Goal: Task Accomplishment & Management: Manage account settings

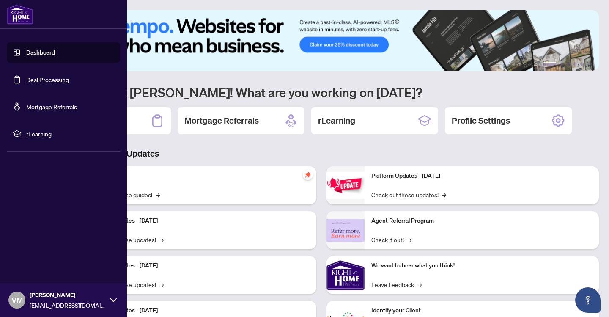
click at [45, 79] on link "Deal Processing" at bounding box center [47, 80] width 43 height 8
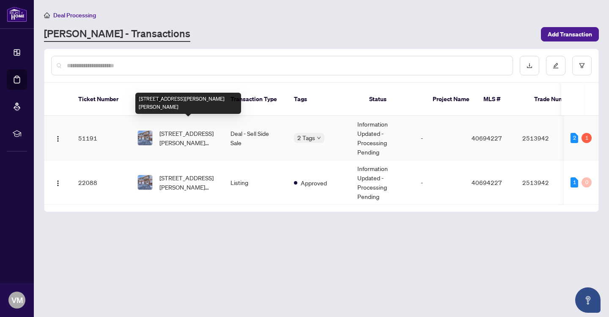
click at [194, 128] on span "[STREET_ADDRESS][PERSON_NAME][PERSON_NAME]" at bounding box center [187, 137] width 57 height 19
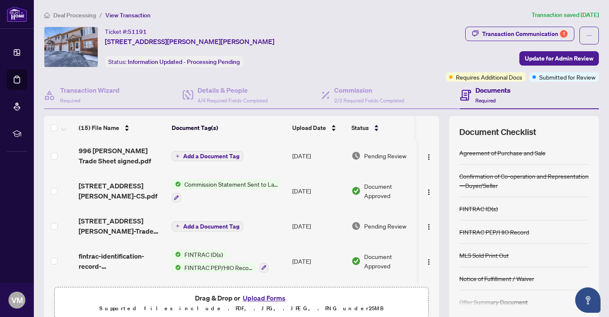
click at [249, 199] on div at bounding box center [226, 197] width 109 height 10
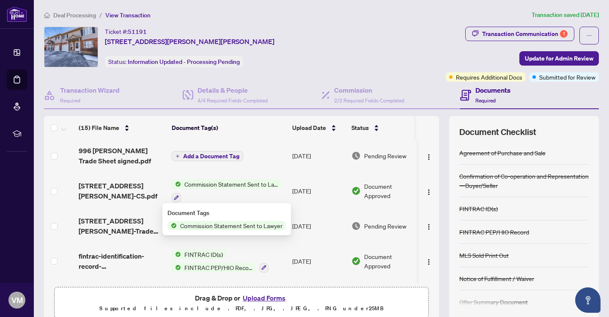
click at [63, 219] on td at bounding box center [59, 226] width 31 height 34
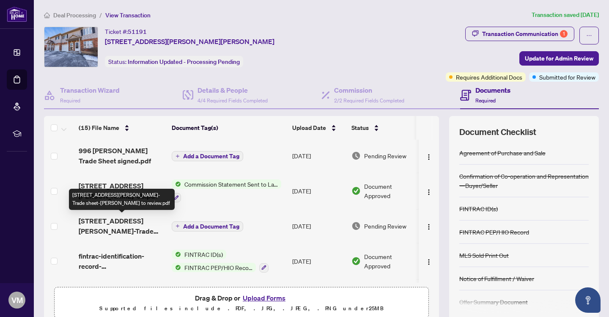
click at [94, 221] on span "[STREET_ADDRESS][PERSON_NAME]-Trade sheet-[PERSON_NAME] to review.pdf" at bounding box center [122, 226] width 86 height 20
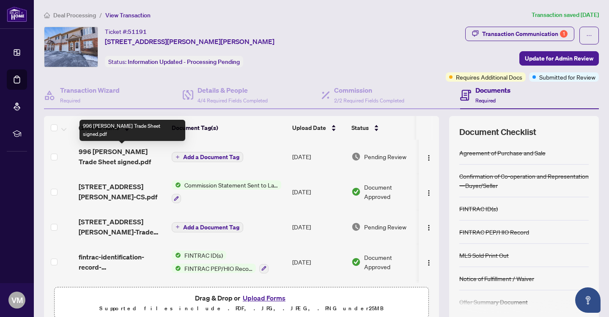
click at [94, 151] on span "996 [PERSON_NAME] Trade Sheet signed.pdf" at bounding box center [122, 156] width 86 height 20
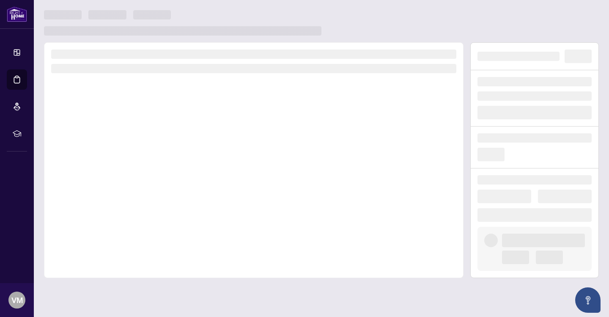
click at [94, 151] on div at bounding box center [253, 159] width 419 height 235
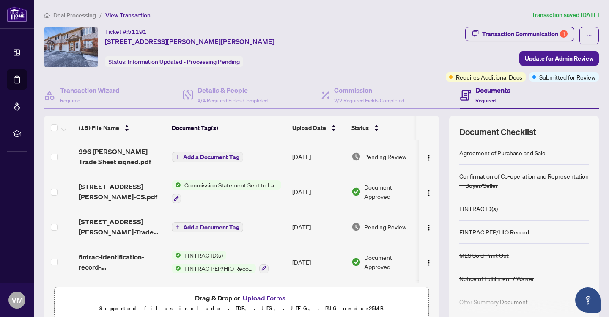
click at [5, 191] on div "Dashboard Deal Processing Mortgage Referrals rLearning VM [PERSON_NAME] [EMAIL_…" at bounding box center [17, 158] width 34 height 317
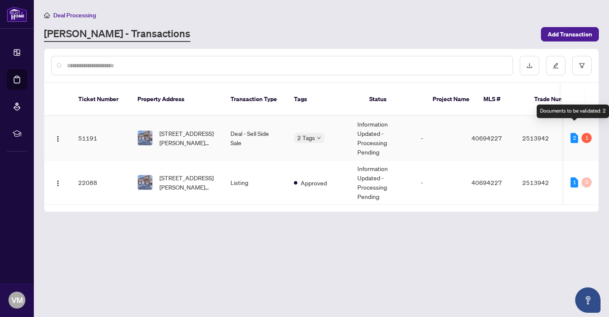
click at [571, 133] on div "2" at bounding box center [574, 138] width 8 height 10
click at [586, 133] on div "1" at bounding box center [586, 138] width 10 height 10
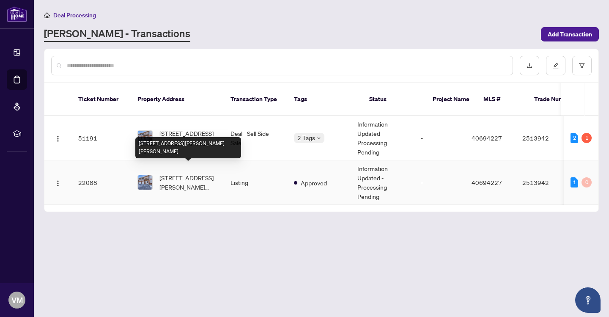
click at [190, 173] on span "[STREET_ADDRESS][PERSON_NAME][PERSON_NAME]" at bounding box center [187, 182] width 57 height 19
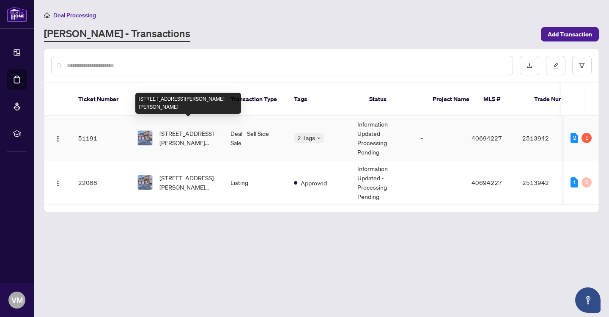
click at [197, 128] on span "[STREET_ADDRESS][PERSON_NAME][PERSON_NAME]" at bounding box center [187, 137] width 57 height 19
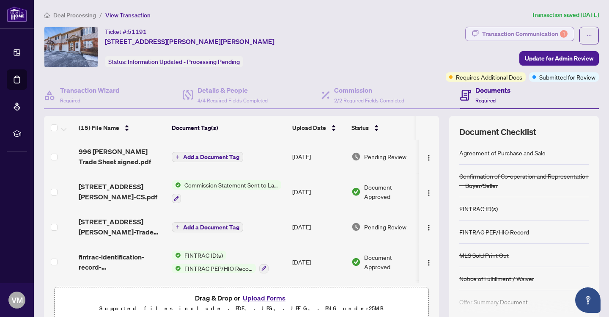
click at [537, 33] on div "Transaction Communication 1" at bounding box center [524, 34] width 85 height 14
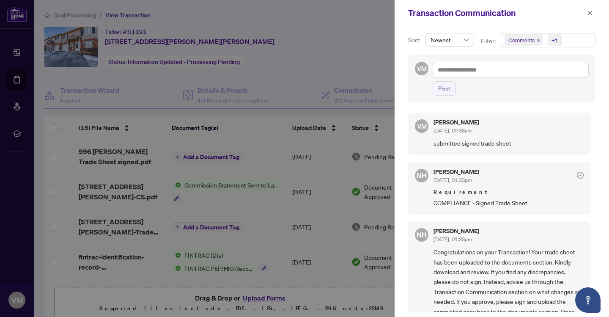
click at [352, 40] on div at bounding box center [304, 158] width 609 height 317
click at [588, 13] on icon "close" at bounding box center [590, 13] width 6 height 6
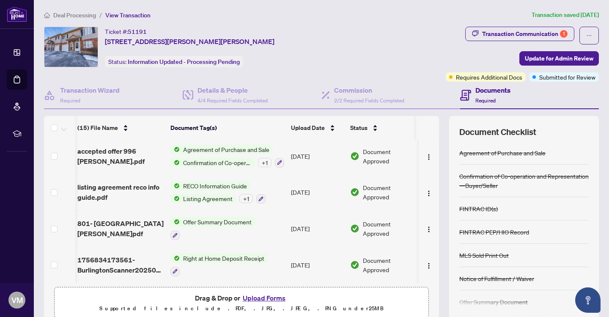
scroll to position [395, 1]
